Goal: Task Accomplishment & Management: Manage account settings

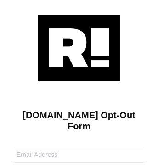
click at [79, 47] on img at bounding box center [79, 48] width 82 height 66
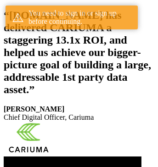
scroll to position [193, 0]
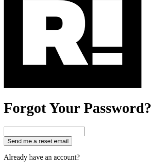
scroll to position [179, 0]
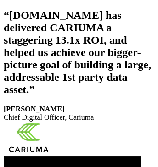
scroll to position [179, 0]
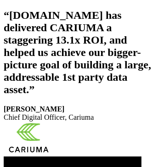
scroll to position [179, 0]
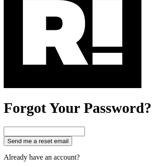
click at [72, 72] on img at bounding box center [72, 32] width 137 height 111
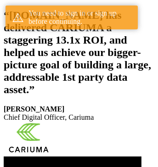
scroll to position [193, 0]
